Goal: Communication & Community: Answer question/provide support

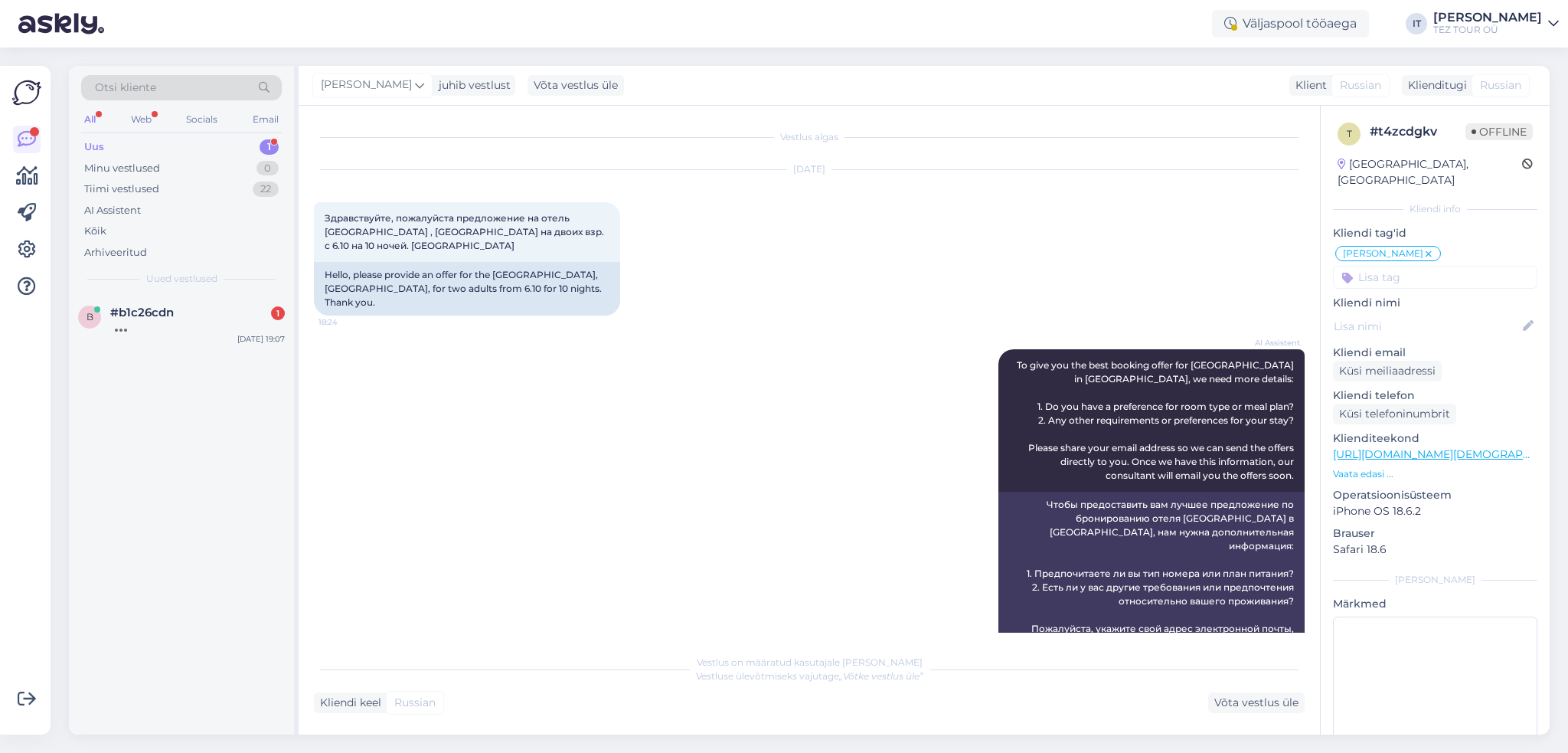
scroll to position [424, 0]
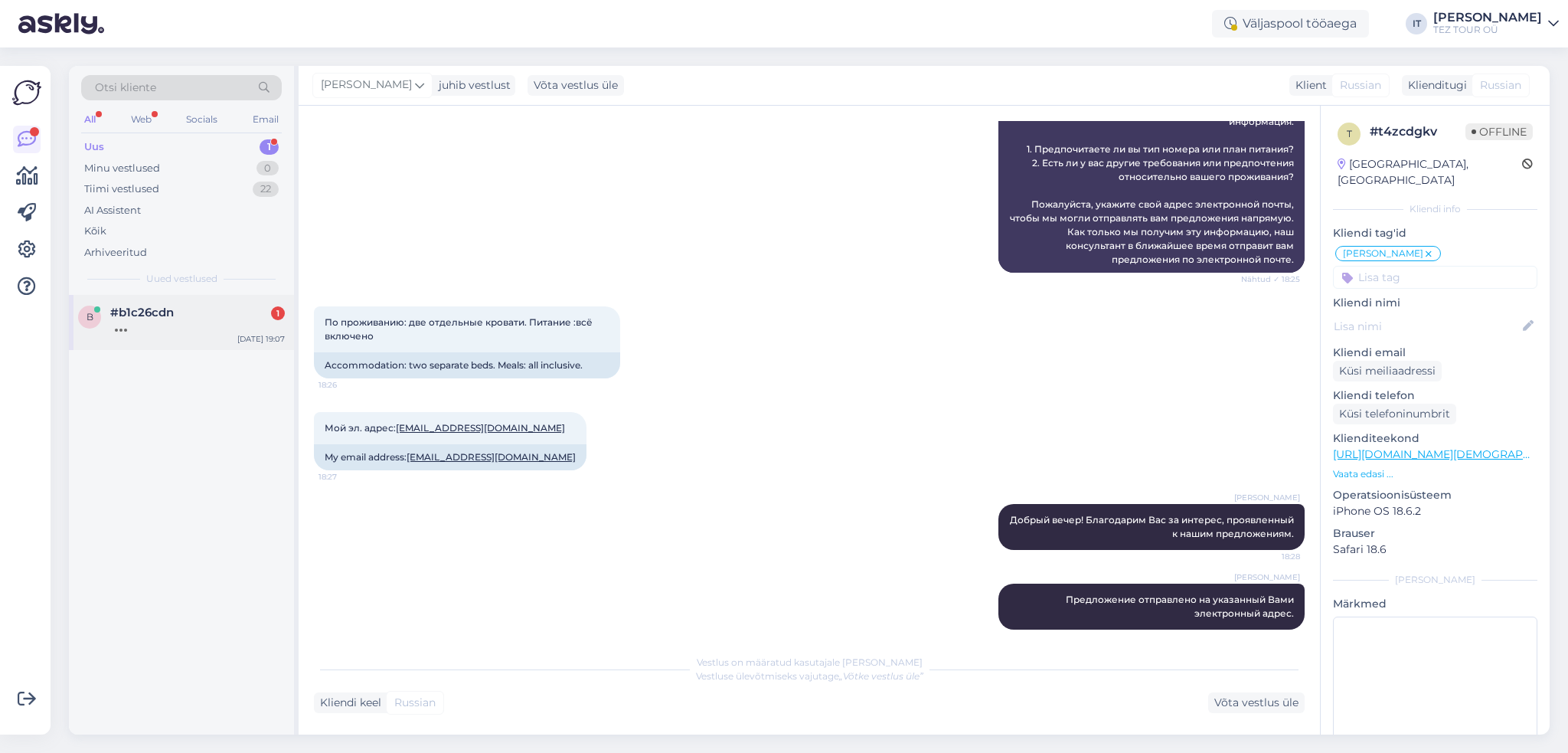
click at [218, 315] on div "#b1c26cdn 1" at bounding box center [198, 313] width 174 height 14
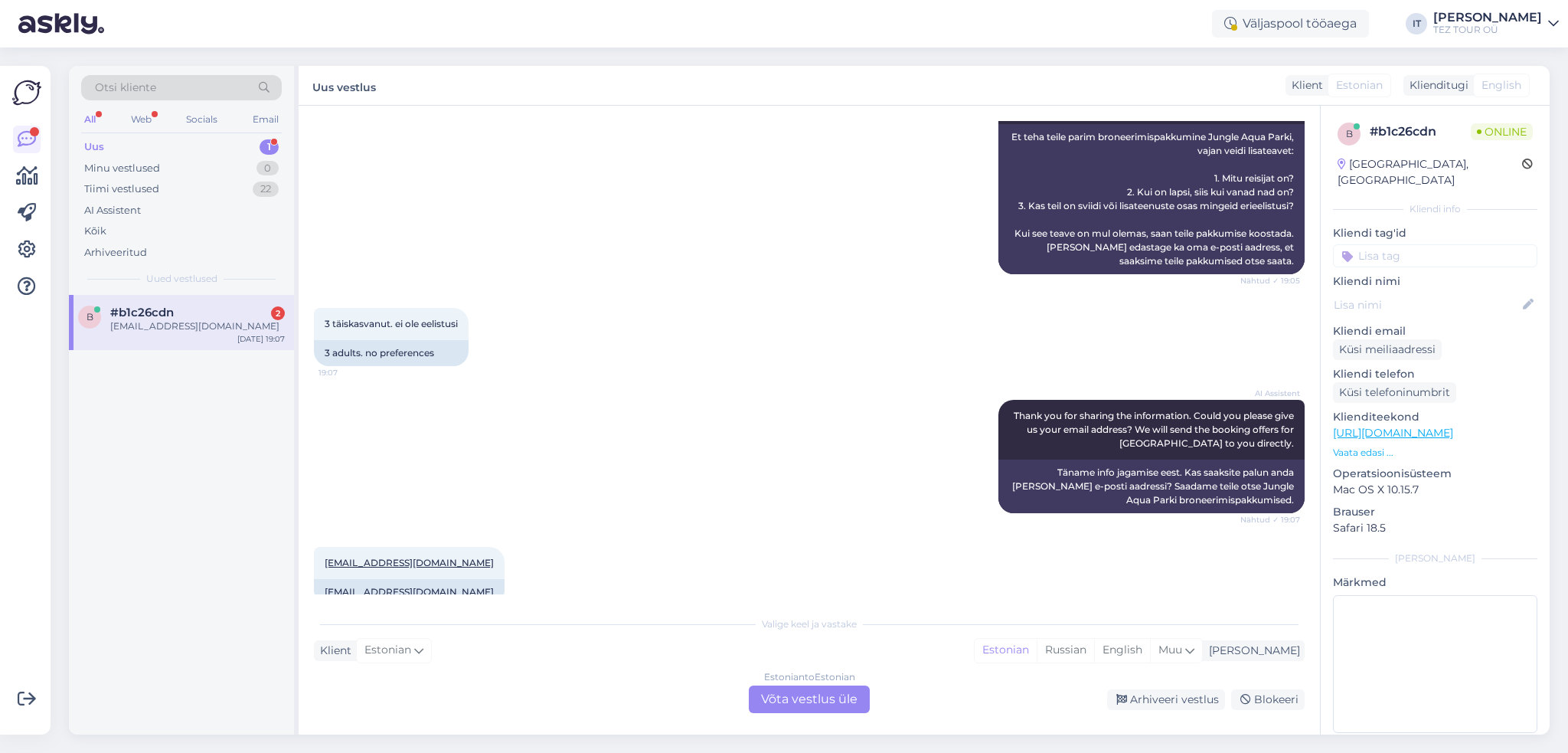
scroll to position [0, 0]
click at [805, 695] on div "Estonian to Estonian Võta vestlus üle" at bounding box center [810, 699] width 121 height 27
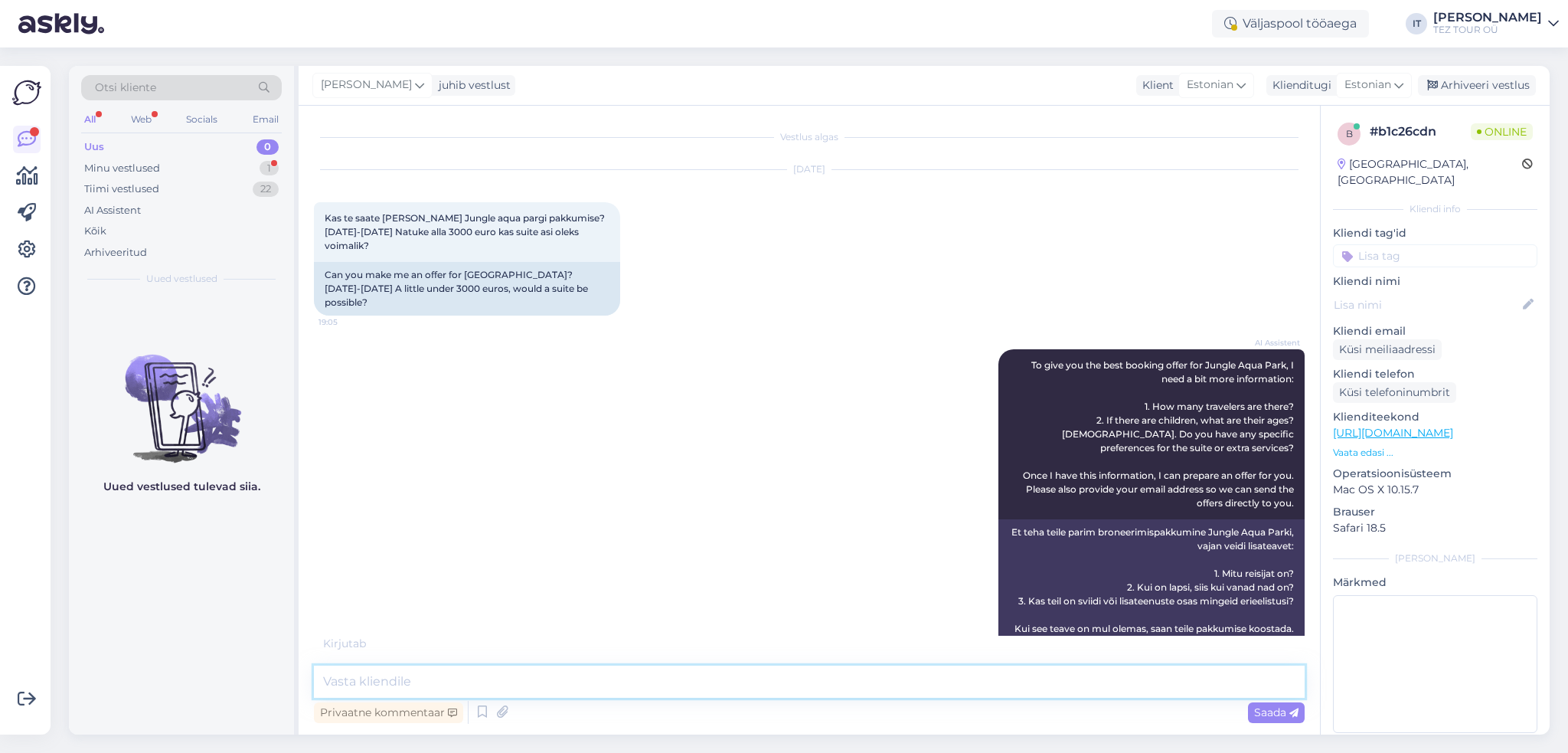
click at [592, 675] on textarea at bounding box center [810, 681] width 991 height 32
type textarea "Tere"
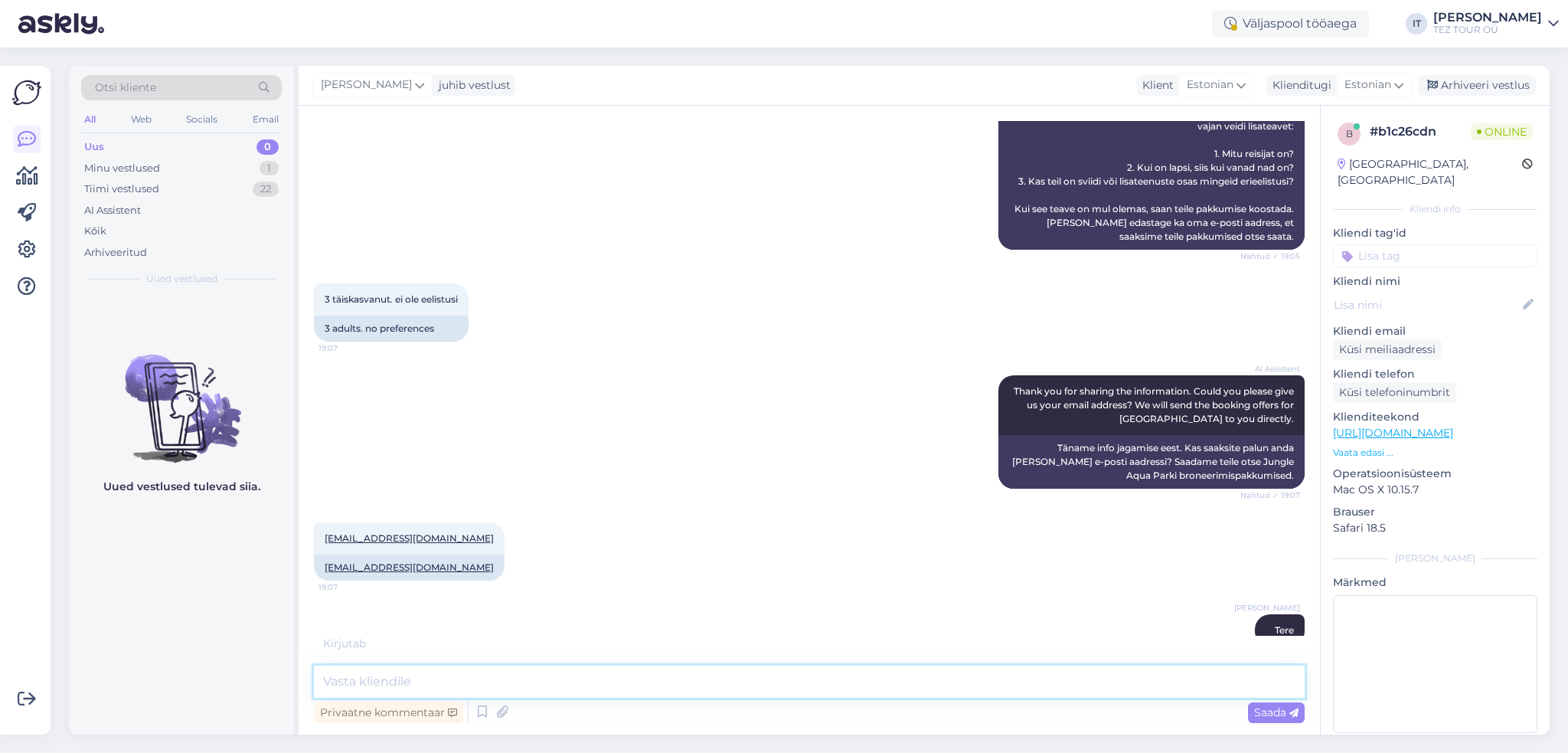
scroll to position [468, 0]
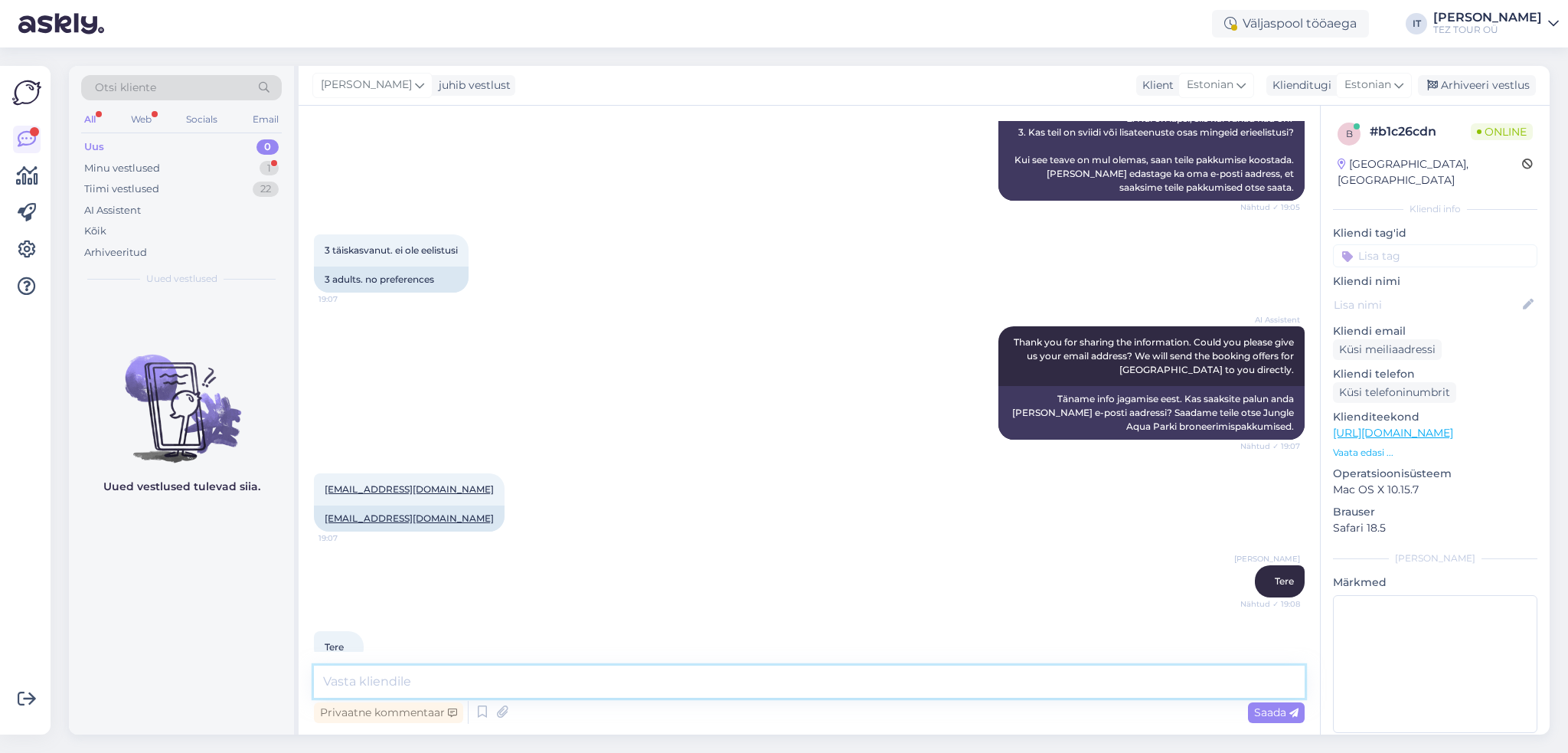
type textarea "K"
type textarea "E"
type textarea "[PERSON_NAME] kuupäevadeks ei [PERSON_NAME] Egiptuse pakkumisi"
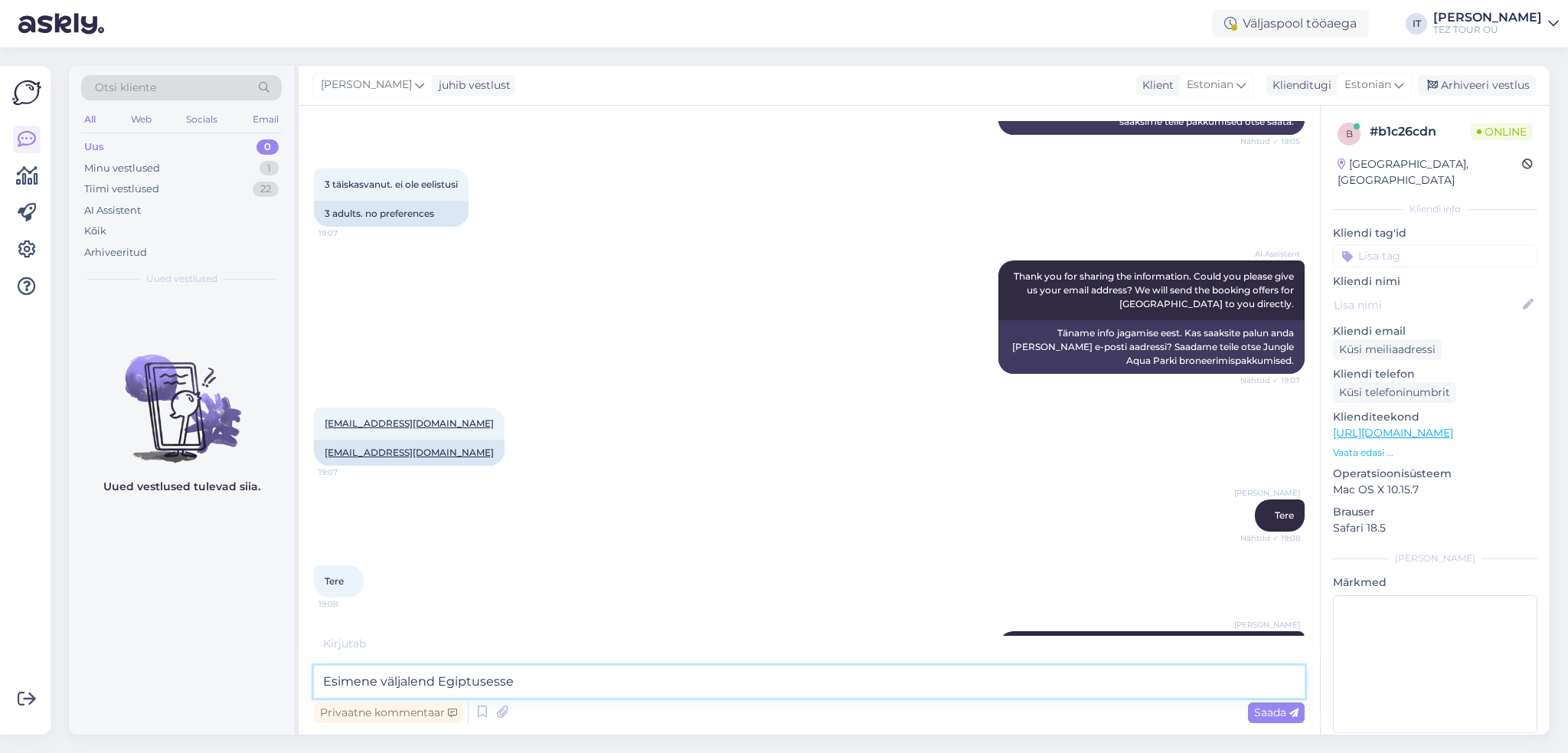
scroll to position [601, 0]
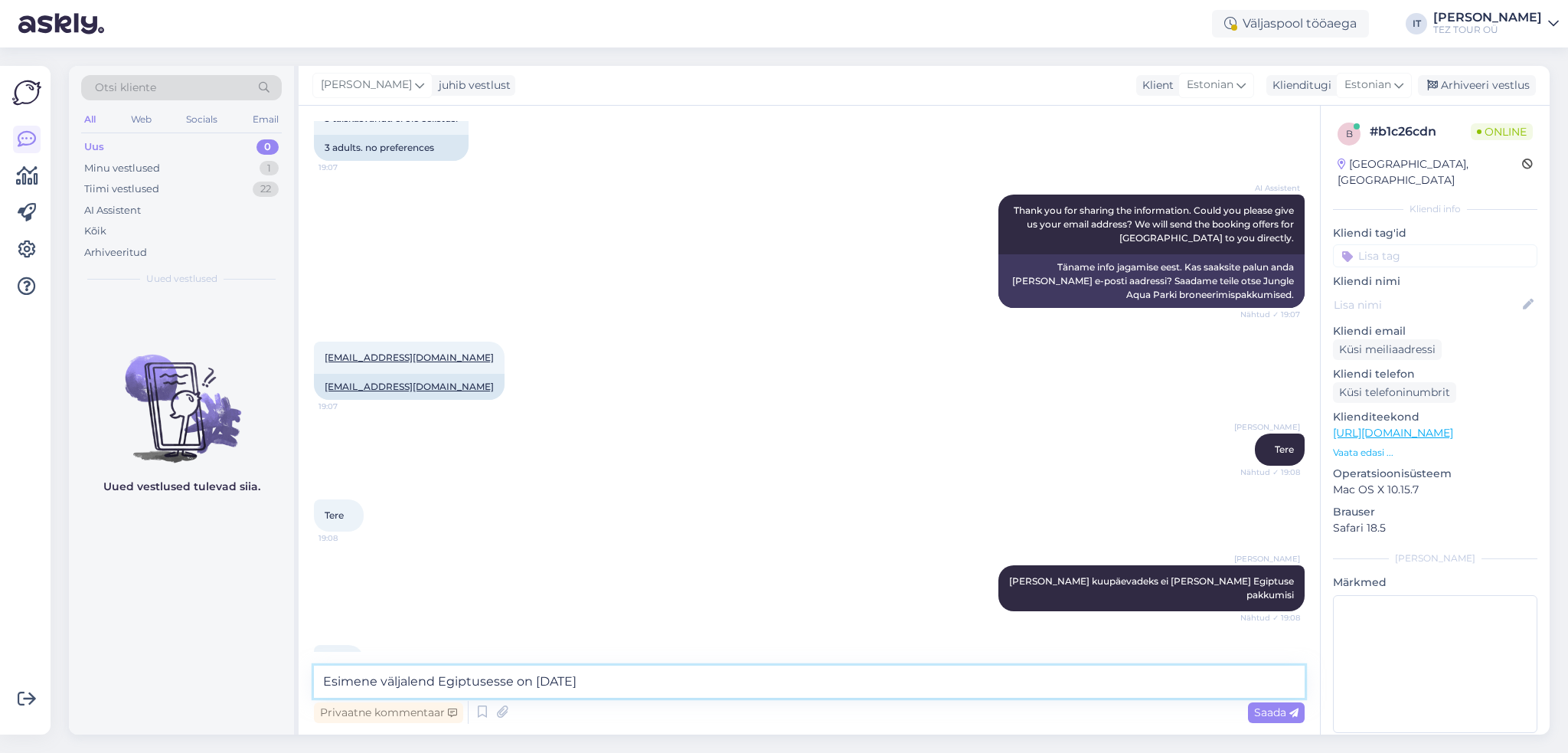
type textarea "Esimene väljalend Egiptusesse on [DATE]."
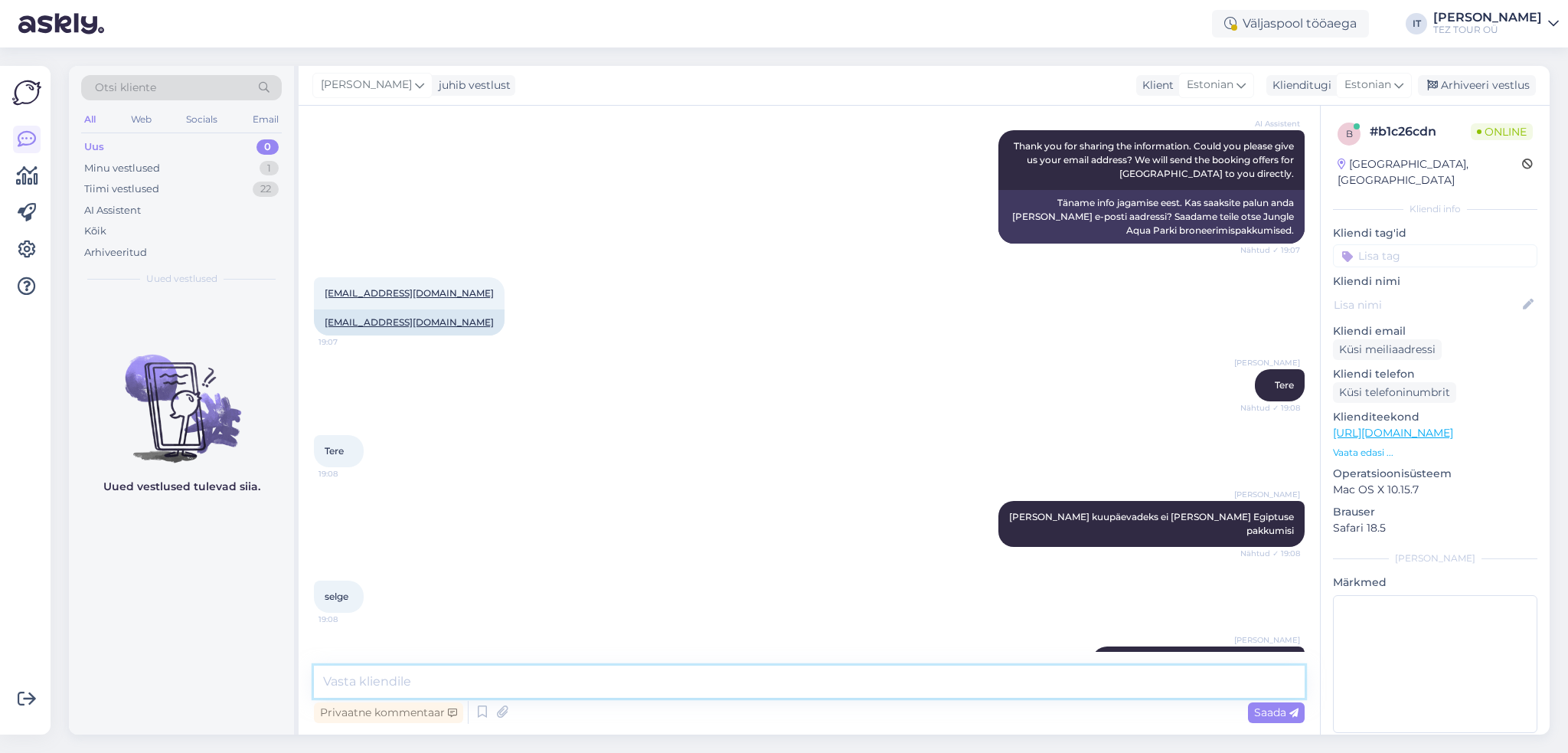
scroll to position [666, 0]
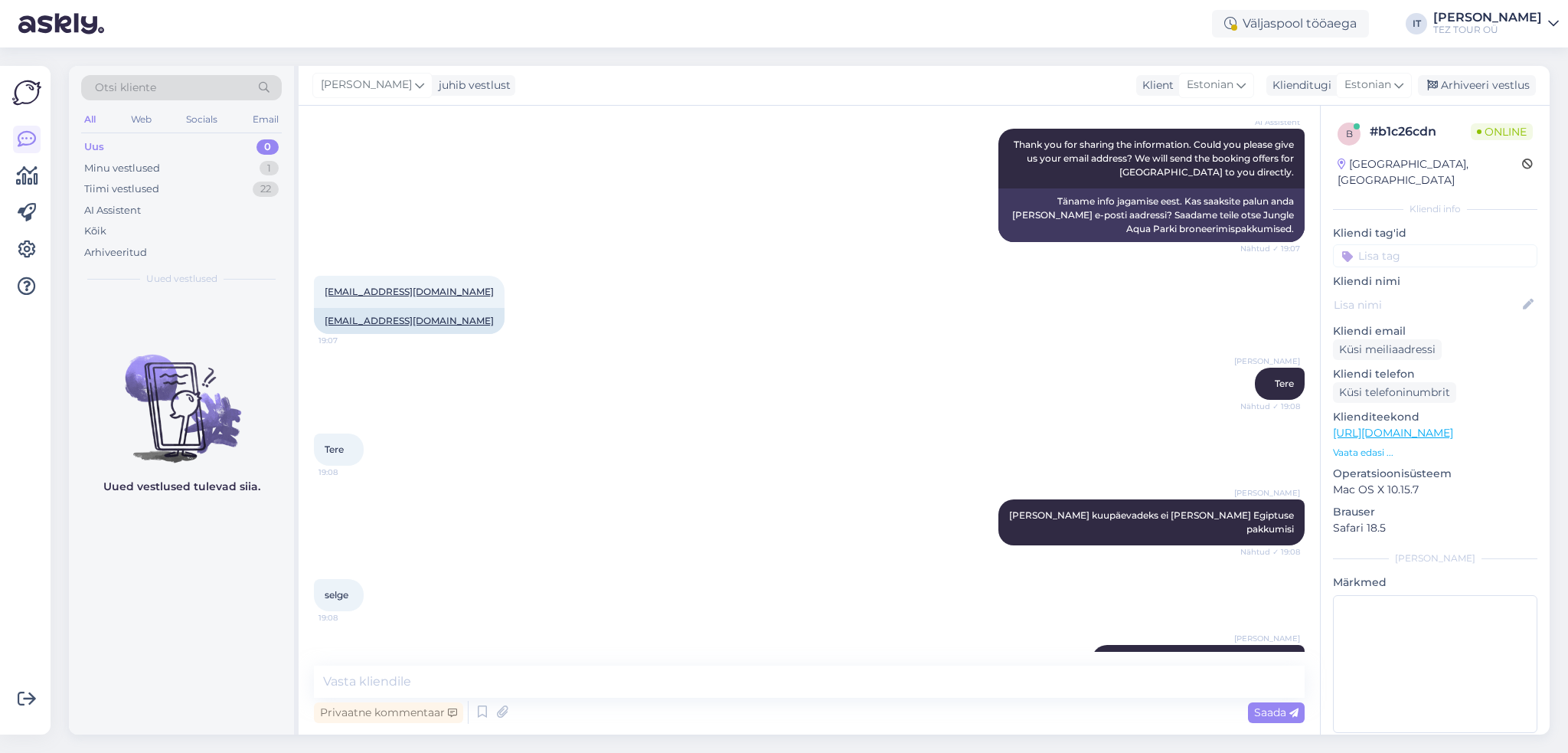
click at [1433, 244] on input at bounding box center [1435, 256] width 205 height 23
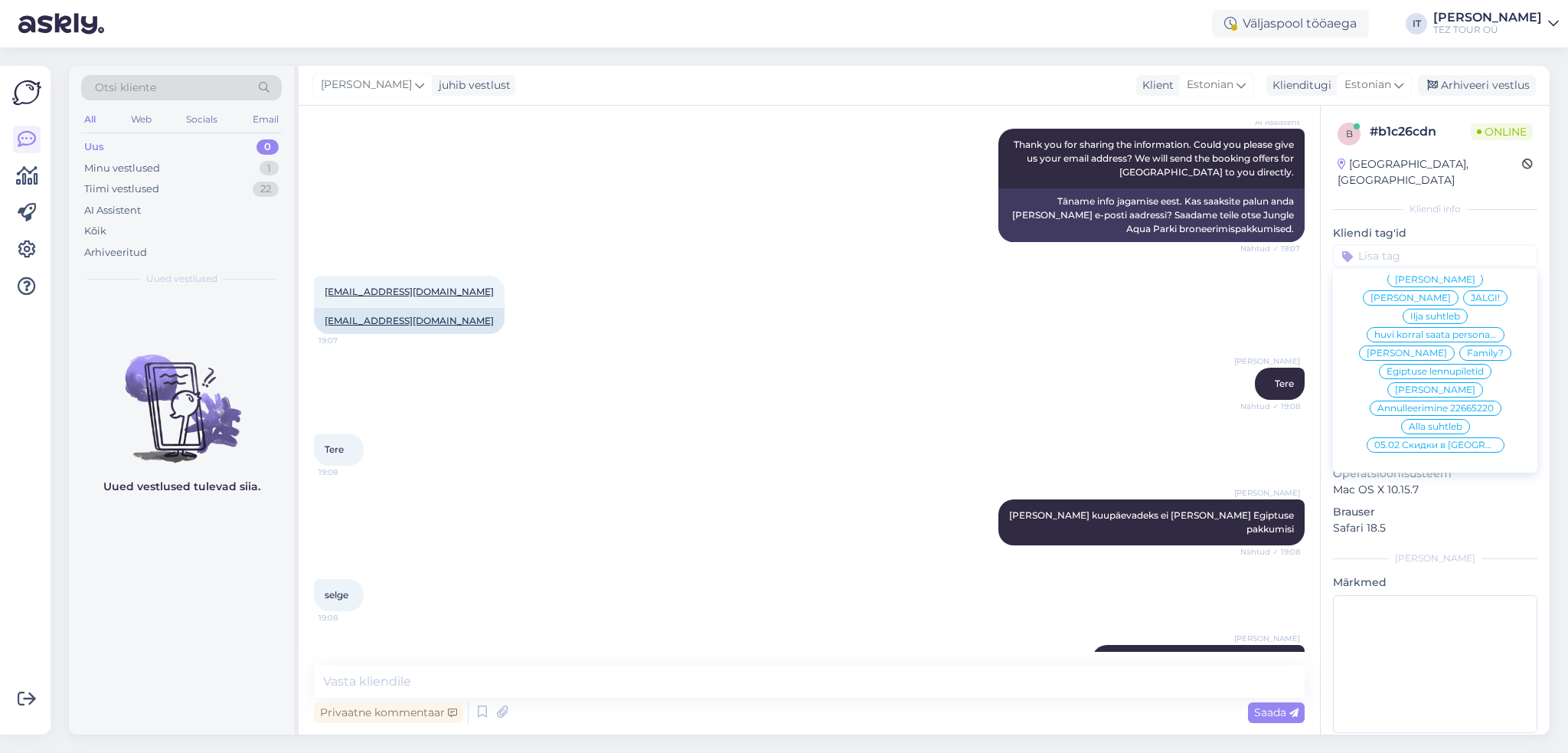
scroll to position [158, 0]
click at [1431, 312] on span "Ilja suhtleb" at bounding box center [1435, 317] width 50 height 9
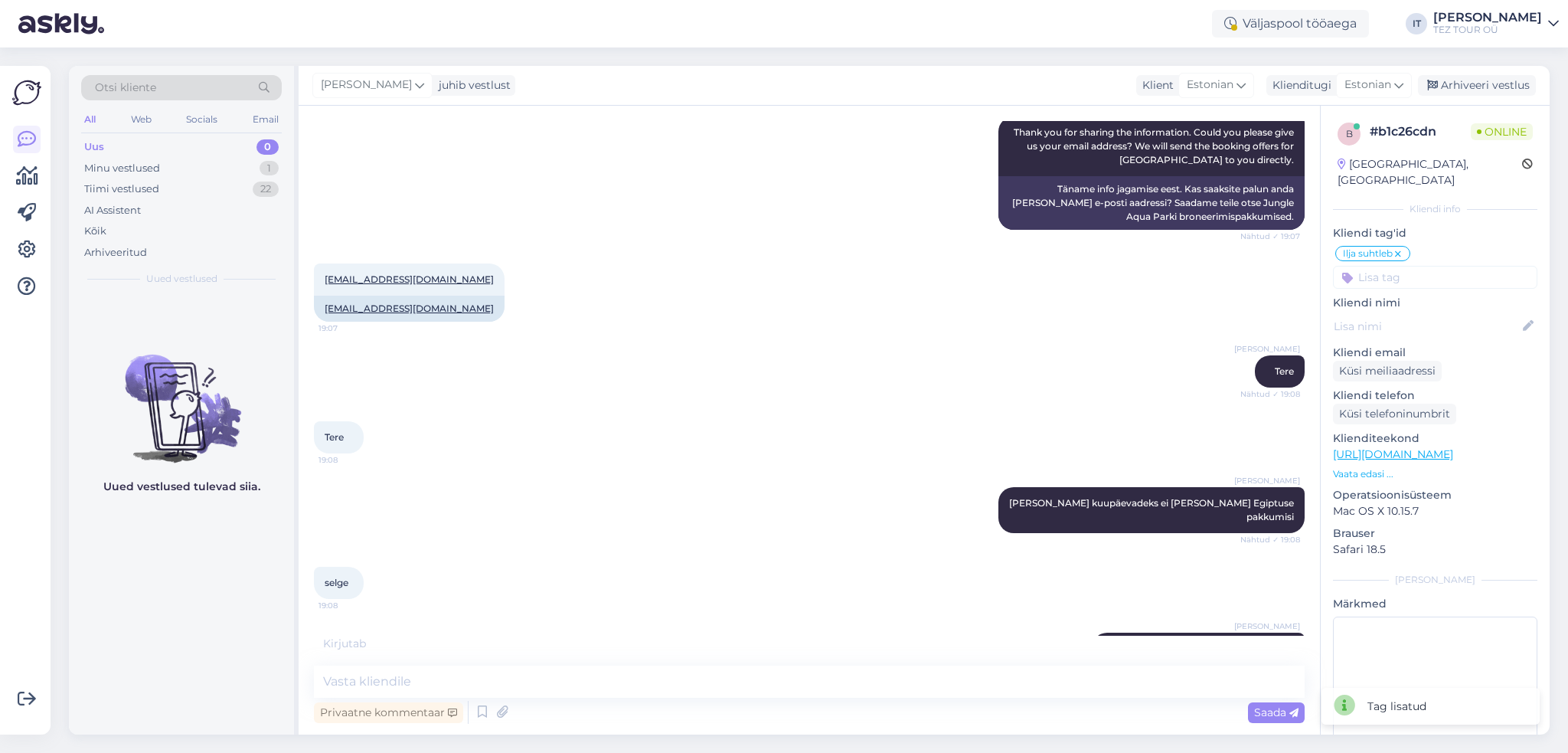
scroll to position [683, 0]
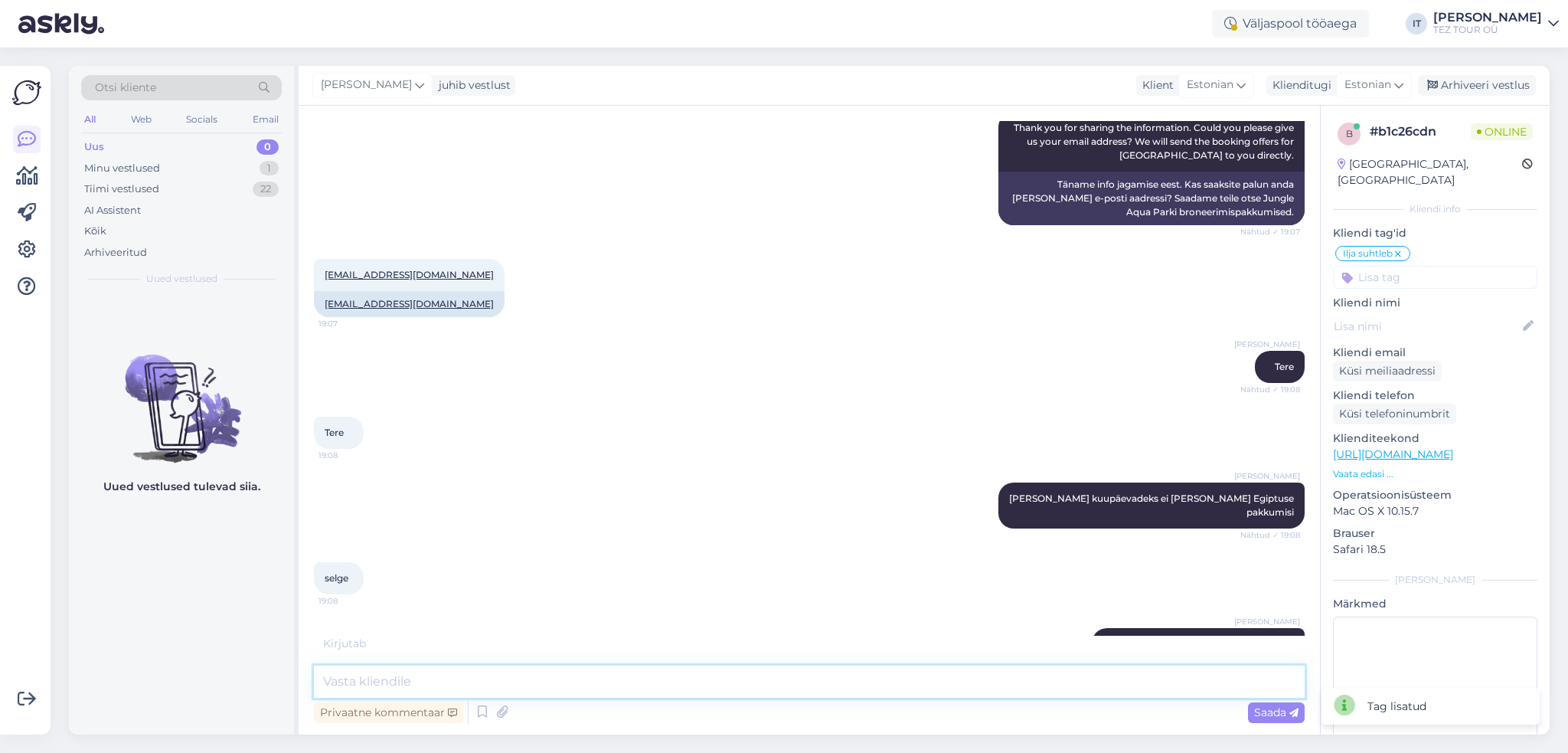
click at [960, 672] on textarea at bounding box center [810, 681] width 991 height 32
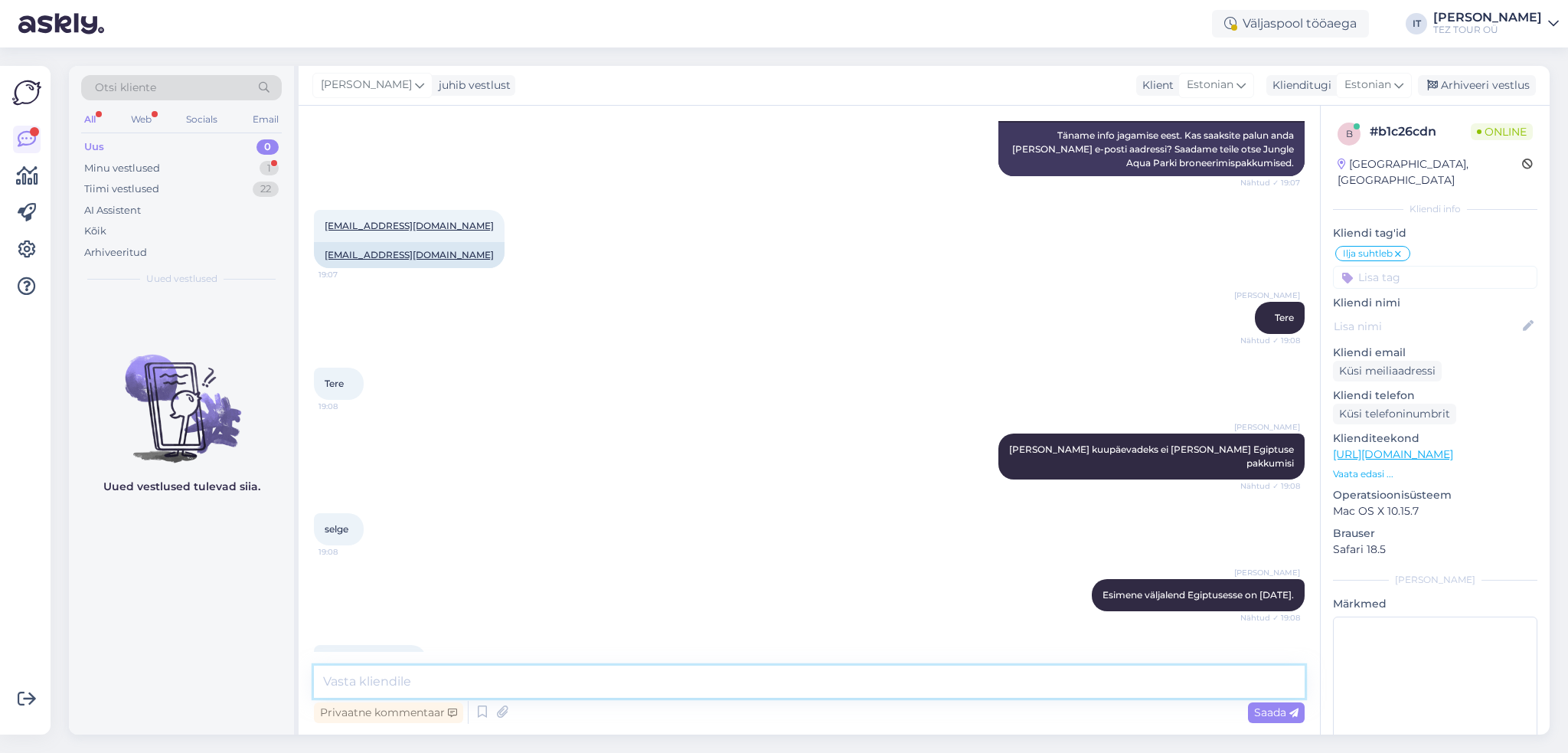
click at [894, 686] on textarea at bounding box center [810, 681] width 991 height 32
click at [823, 687] on textarea at bounding box center [810, 681] width 991 height 32
type textarea "Kas soovite pakkumisi väljalennuga 25.10?"
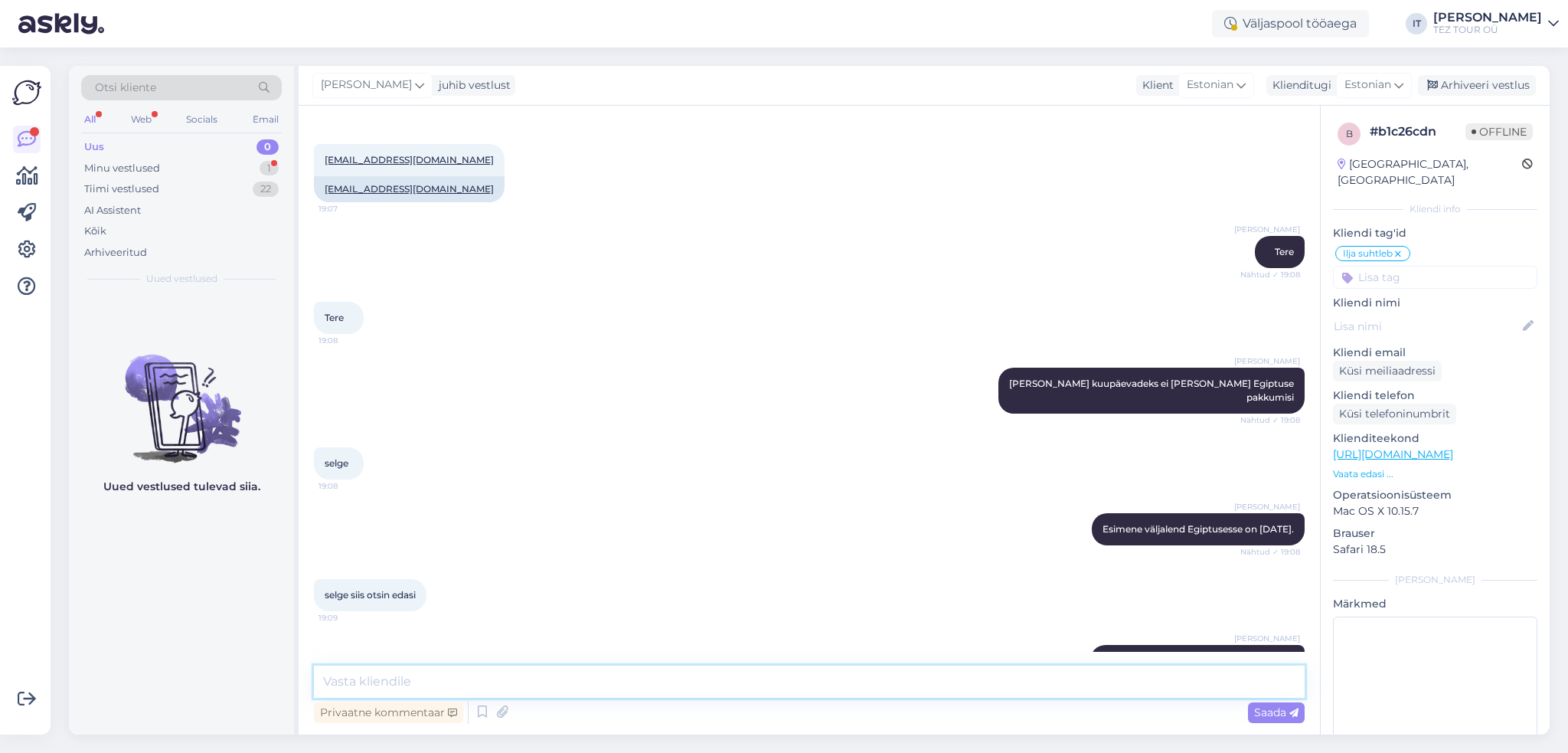
scroll to position [863, 0]
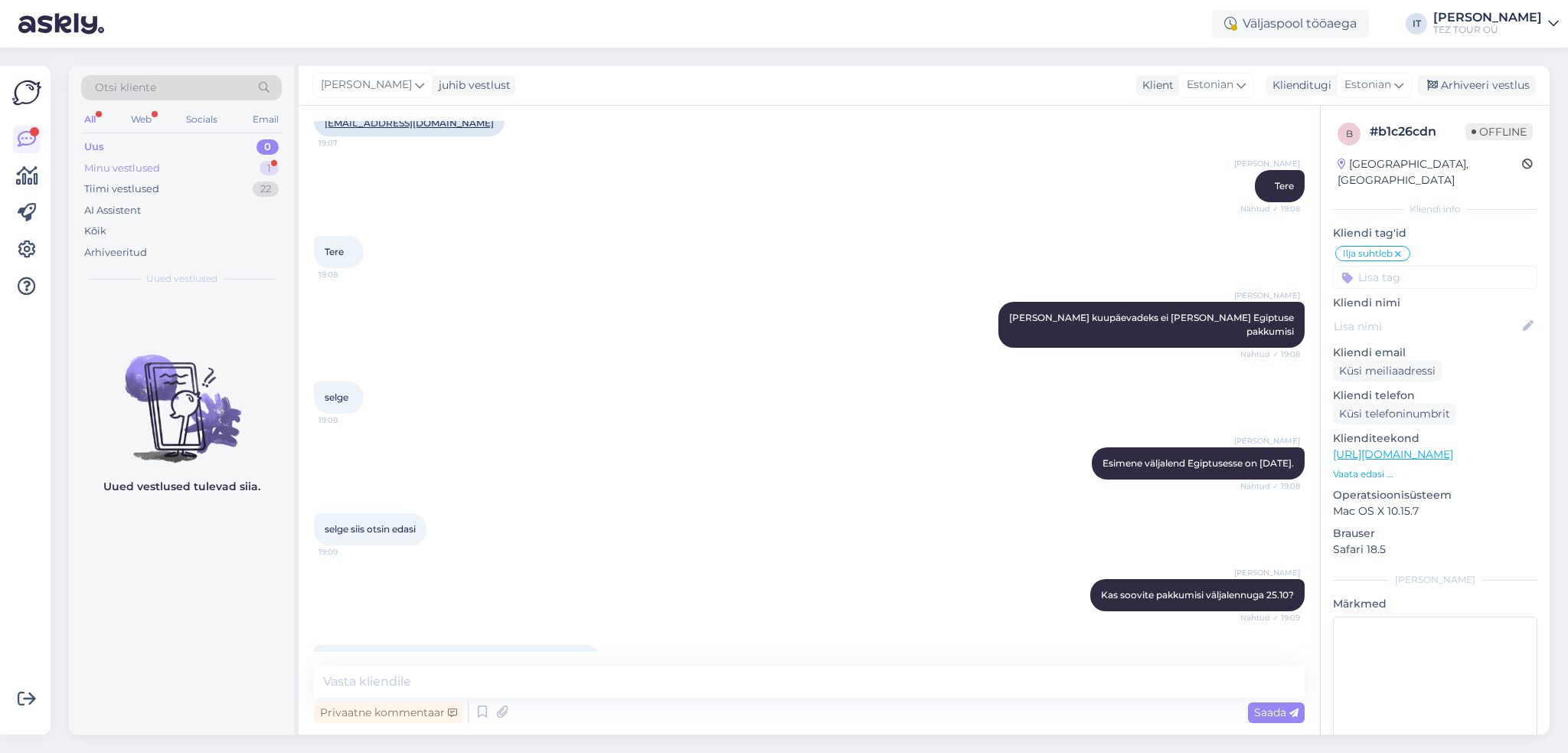
click at [220, 169] on div "Minu vestlused 1" at bounding box center [181, 169] width 201 height 22
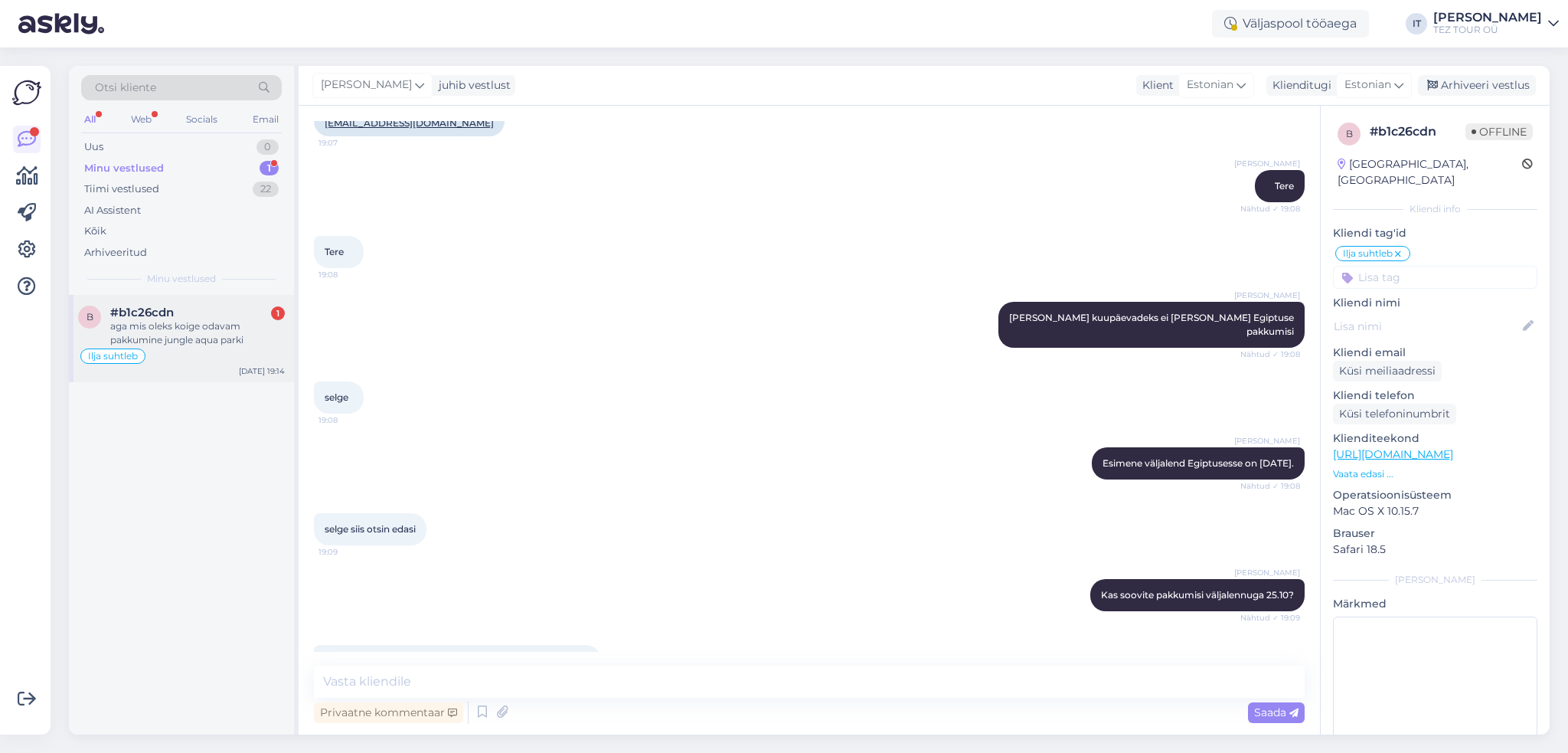
click at [212, 339] on div "aga mis oleks koige odavam pakkumine jungle aqua parki" at bounding box center [198, 332] width 174 height 27
click at [586, 677] on textarea at bounding box center [810, 681] width 991 height 32
type textarea "Saadan pakkumise Teie e-postile."
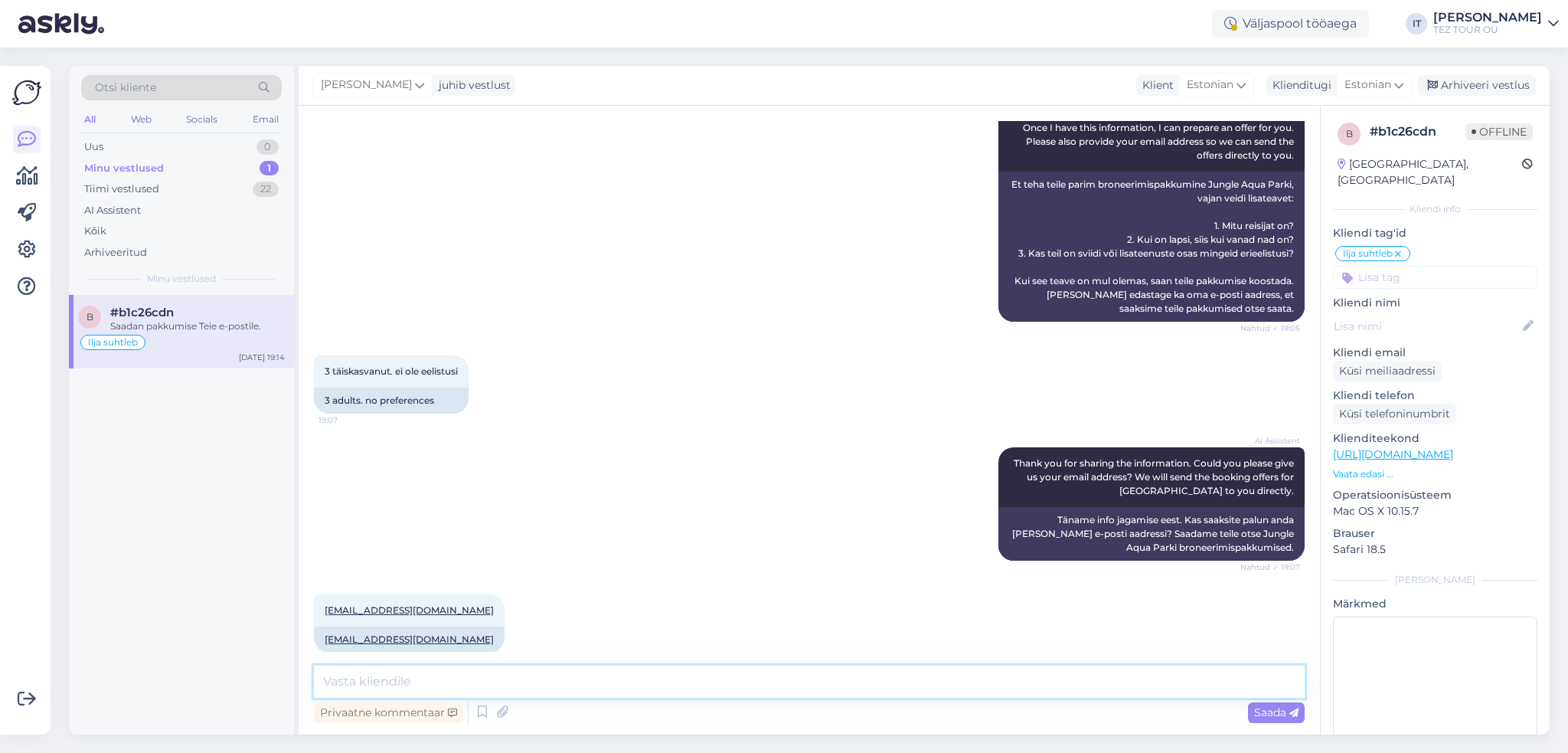
scroll to position [536, 0]
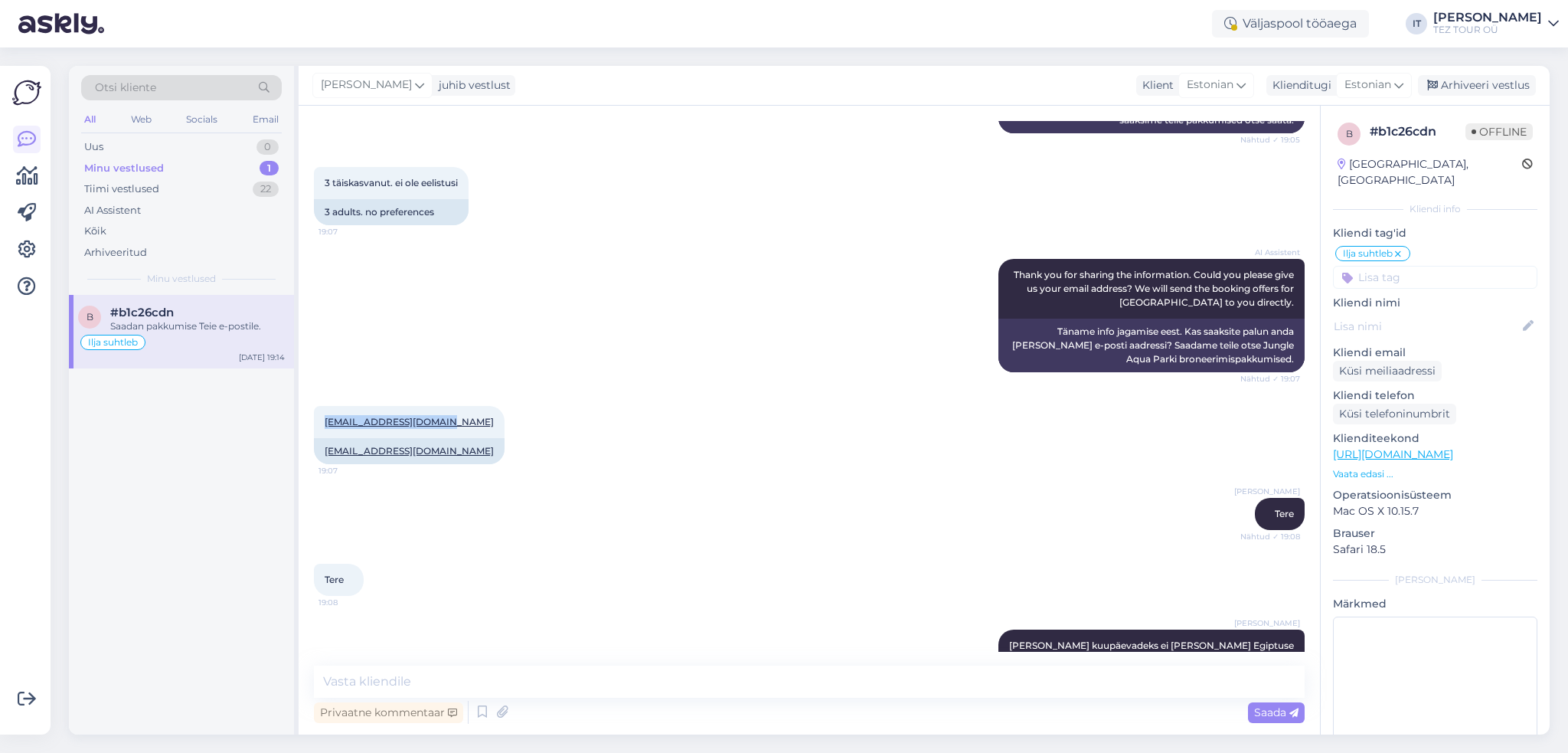
drag, startPoint x: 445, startPoint y: 394, endPoint x: 324, endPoint y: 376, distance: 122.3
click at [324, 389] on div "[EMAIL_ADDRESS][DOMAIN_NAME] 19:07 [EMAIL_ADDRESS][DOMAIN_NAME]" at bounding box center [810, 435] width 991 height 92
copy link "[EMAIL_ADDRESS][DOMAIN_NAME]"
